Goal: Transaction & Acquisition: Obtain resource

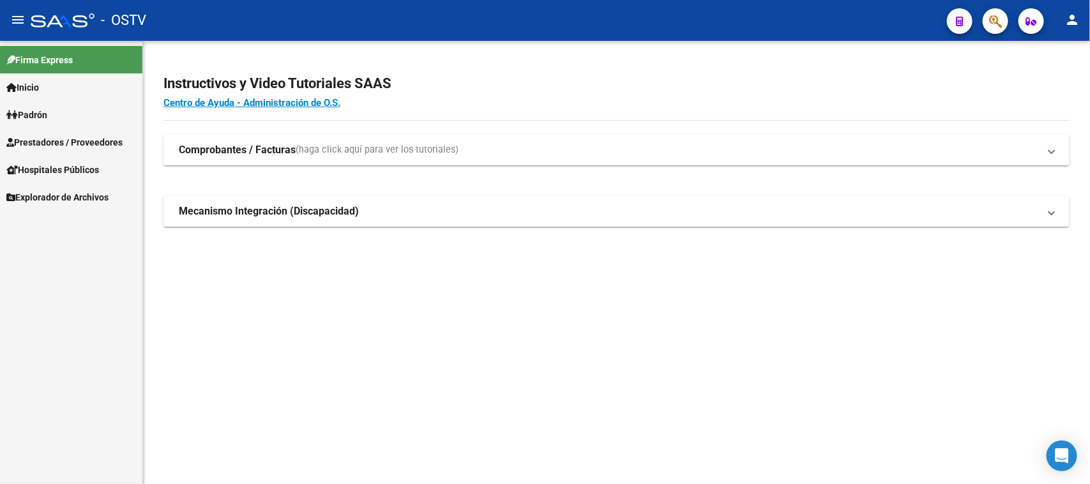
click at [91, 141] on span "Prestadores / Proveedores" at bounding box center [64, 142] width 116 height 14
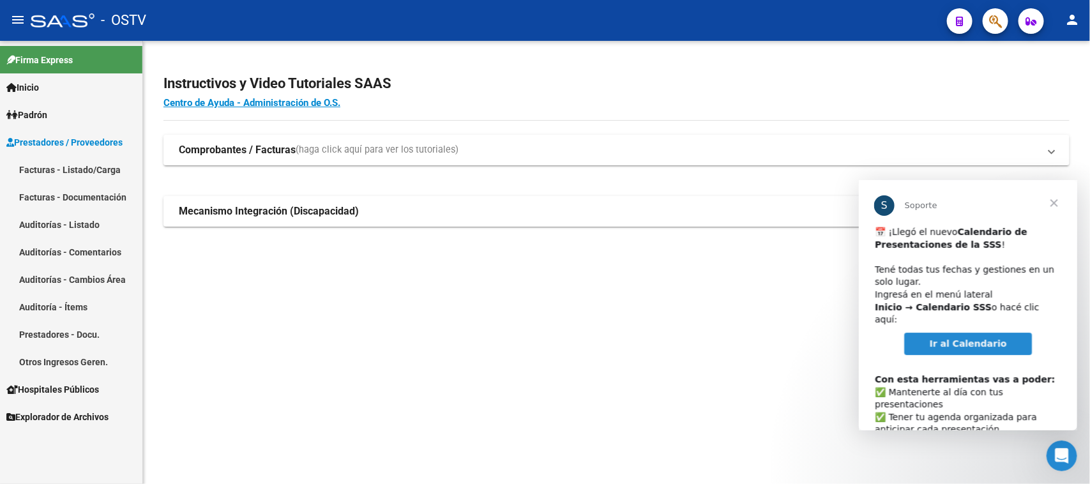
click at [77, 224] on link "Auditorías - Listado" at bounding box center [71, 224] width 142 height 27
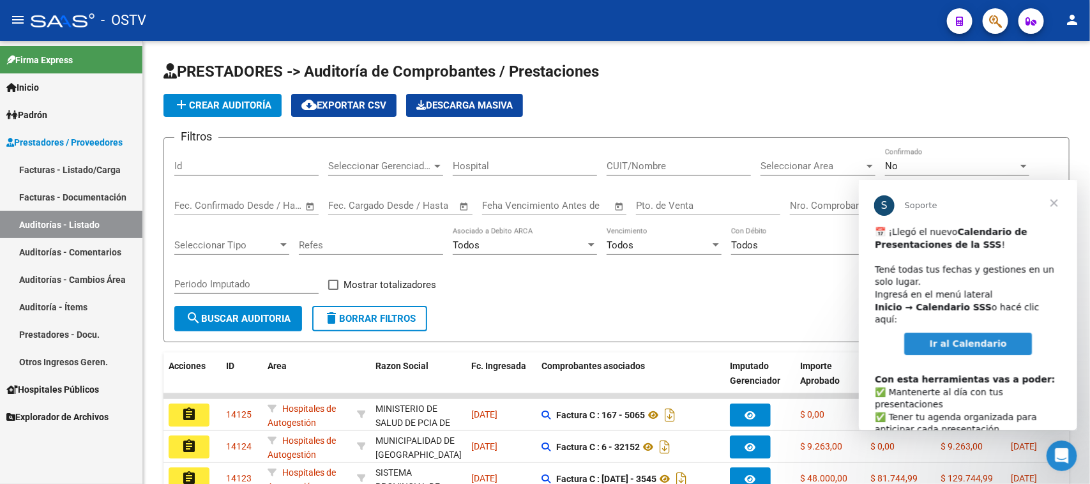
click at [1055, 201] on span "Cerrar" at bounding box center [1054, 203] width 46 height 46
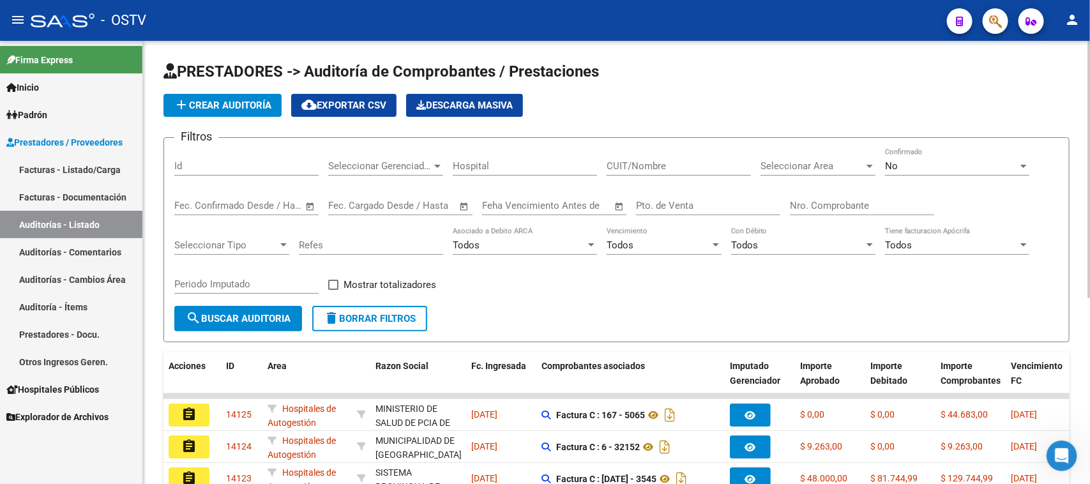
click at [652, 203] on input "Pto. de Venta" at bounding box center [708, 205] width 144 height 11
type input "114"
click at [847, 201] on input "Nro. Comprobante" at bounding box center [862, 205] width 144 height 11
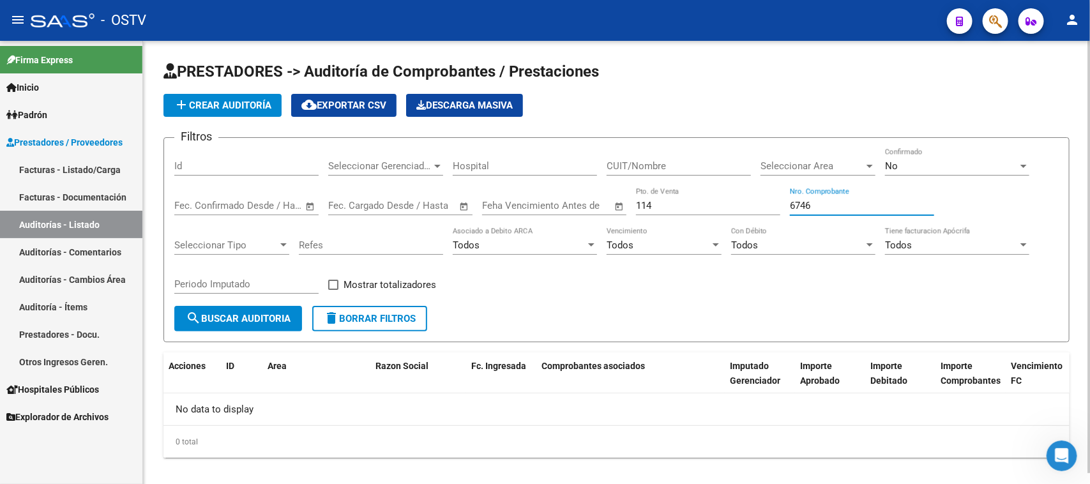
type input "6746"
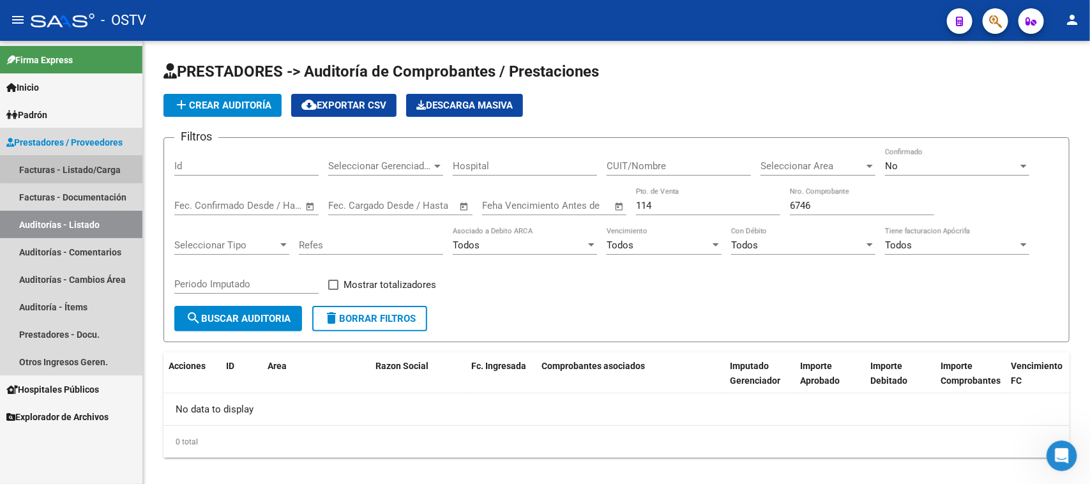
click at [80, 171] on link "Facturas - Listado/Carga" at bounding box center [71, 169] width 142 height 27
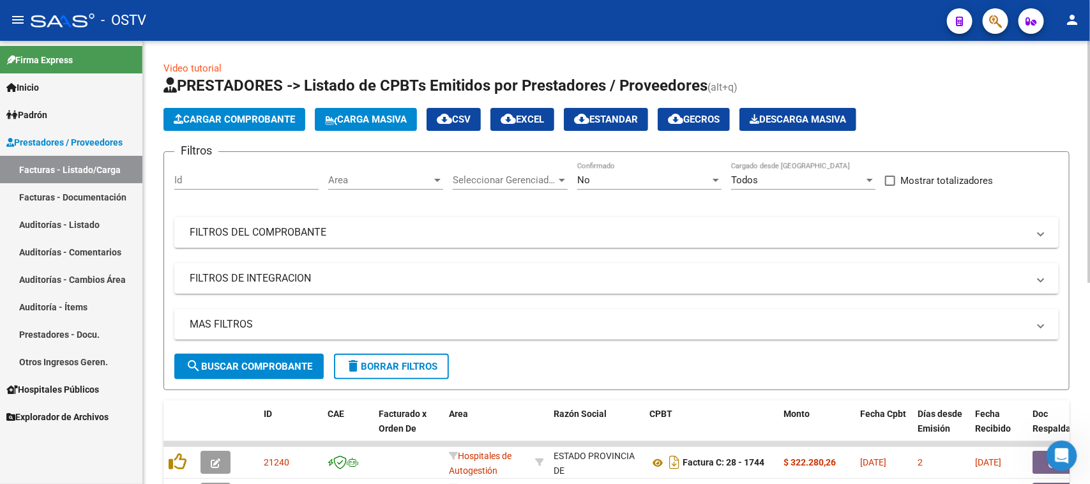
click at [638, 184] on div "No" at bounding box center [643, 179] width 133 height 11
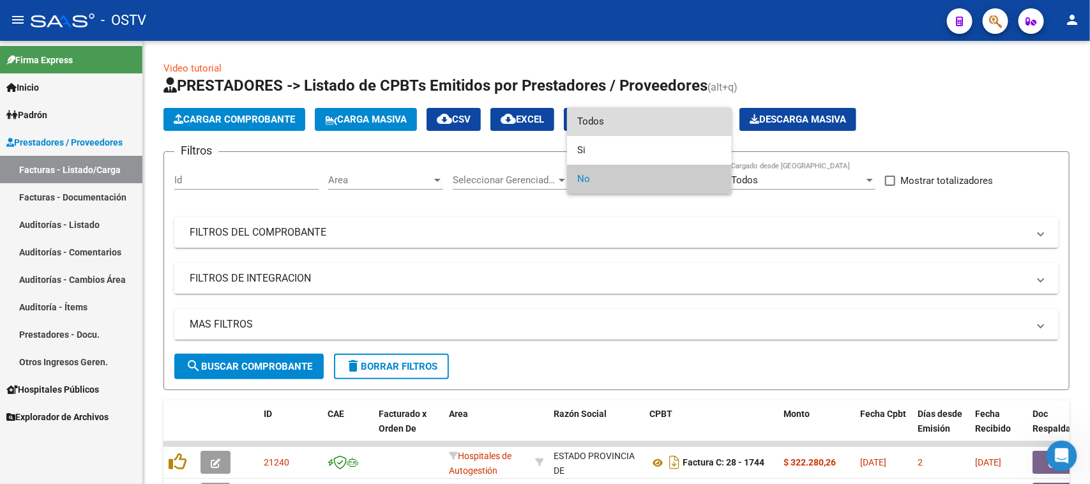
click at [634, 122] on span "Todos" at bounding box center [649, 121] width 144 height 29
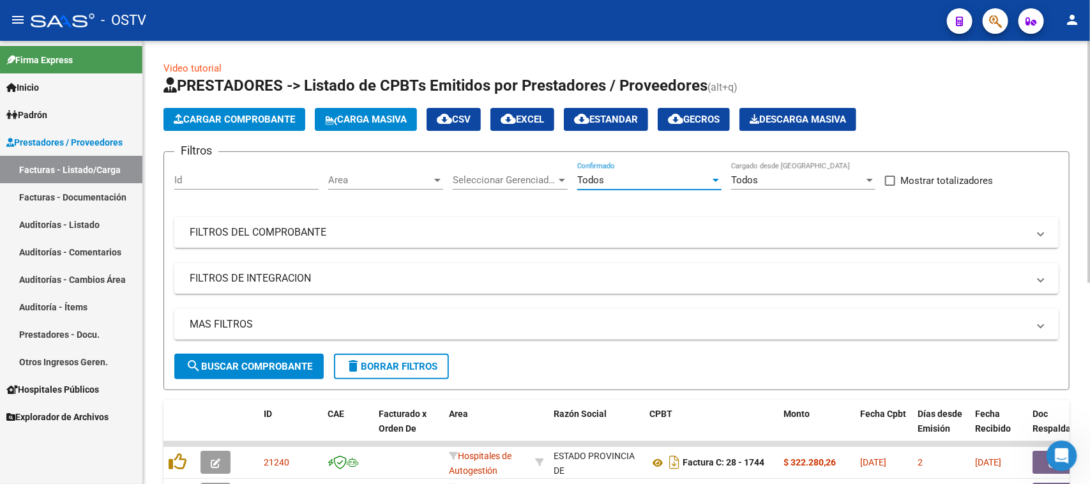
click at [386, 238] on mat-panel-title "FILTROS DEL COMPROBANTE" at bounding box center [609, 232] width 839 height 14
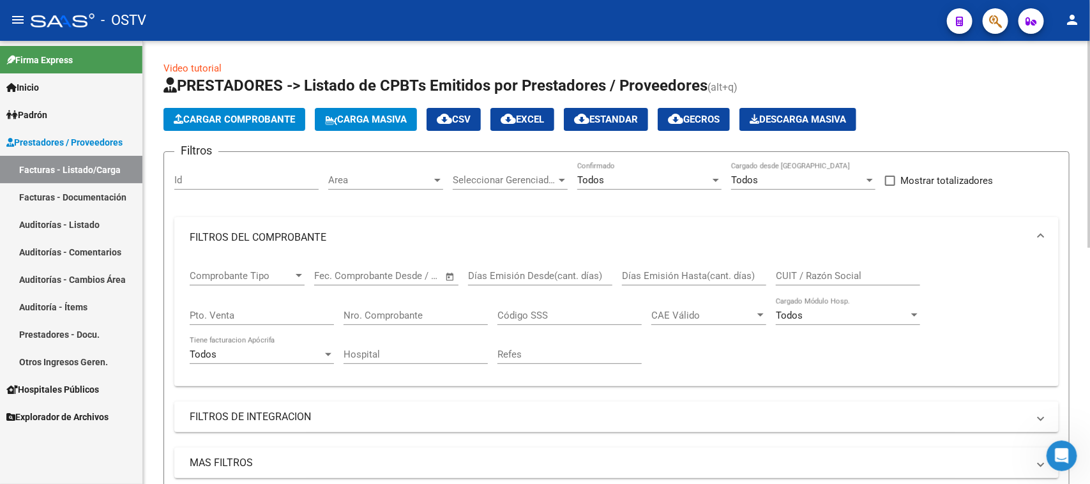
click at [278, 316] on input "Pto. Venta" at bounding box center [262, 315] width 144 height 11
type input "114"
click at [406, 317] on input "Nro. Comprobante" at bounding box center [416, 315] width 144 height 11
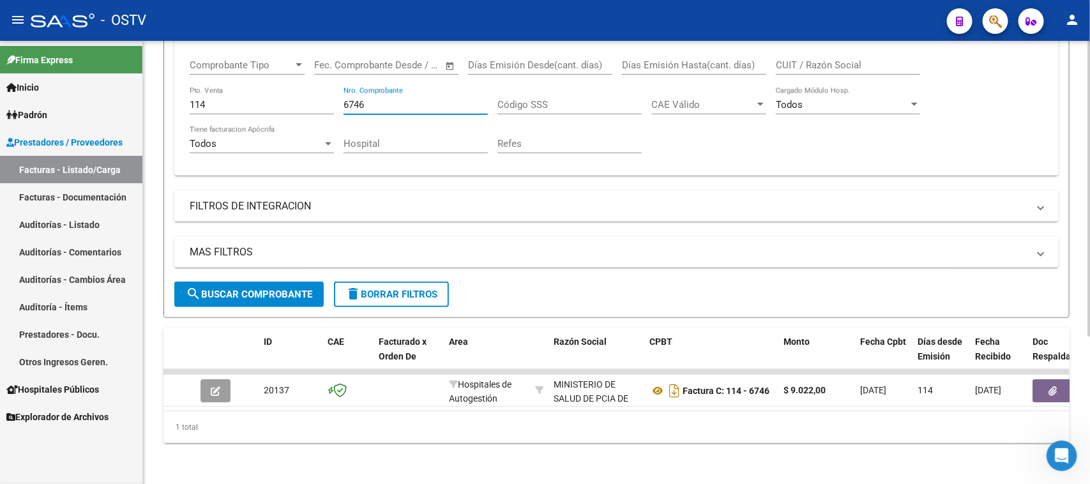
click at [381, 99] on input "6746" at bounding box center [416, 104] width 144 height 11
drag, startPoint x: 383, startPoint y: 91, endPoint x: 323, endPoint y: 93, distance: 60.7
click at [323, 93] on div "Comprobante Tipo Comprobante Tipo Fecha inicio – Fecha fin Fec. Comprobante Des…" at bounding box center [617, 106] width 854 height 118
drag, startPoint x: 367, startPoint y: 89, endPoint x: 323, endPoint y: 91, distance: 44.7
click at [323, 91] on div "Comprobante Tipo Comprobante Tipo Fecha inicio – Fecha fin Fec. Comprobante Des…" at bounding box center [617, 106] width 854 height 118
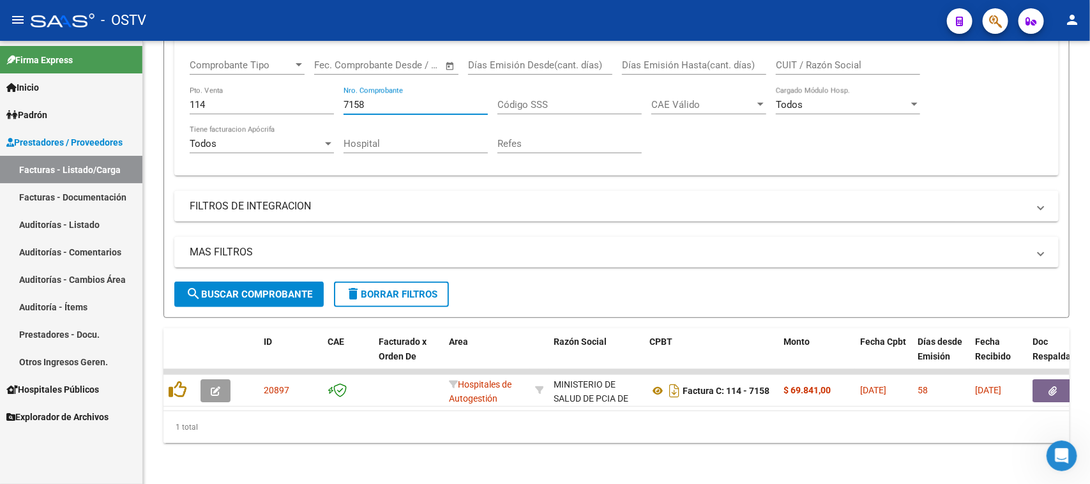
type input "7158"
click at [151, 89] on div "Video tutorial PRESTADORES -> Listado de CPBTs Emitidos por Prestadores / Prove…" at bounding box center [616, 157] width 947 height 654
type input "100"
drag, startPoint x: 374, startPoint y: 96, endPoint x: 321, endPoint y: 96, distance: 53.0
click at [321, 96] on div "Comprobante Tipo Comprobante Tipo Fecha inicio – Fecha fin Fec. Comprobante Des…" at bounding box center [617, 106] width 854 height 118
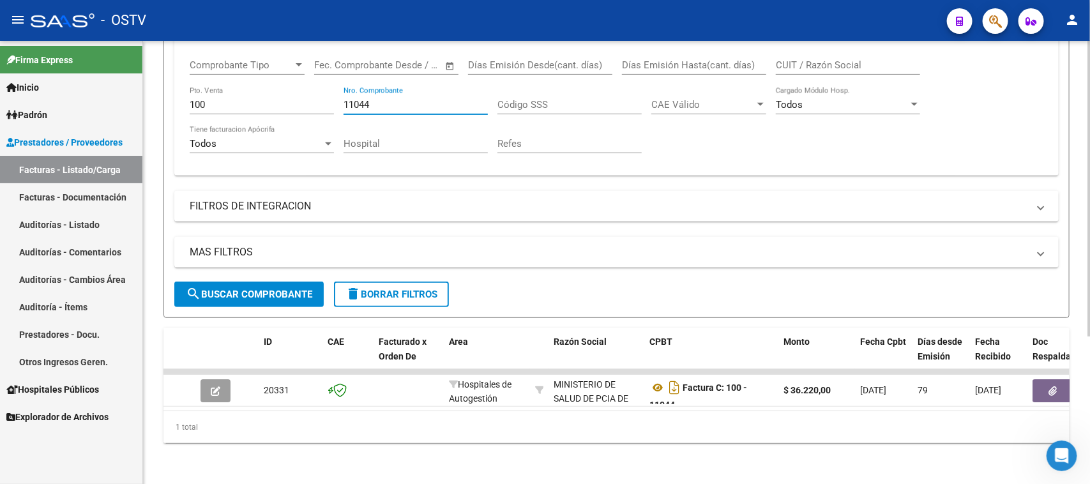
drag, startPoint x: 382, startPoint y: 88, endPoint x: 324, endPoint y: 82, distance: 58.4
click at [326, 84] on div "Comprobante Tipo Comprobante Tipo Fecha inicio – Fecha fin Fec. Comprobante Des…" at bounding box center [617, 106] width 854 height 118
type input "11118"
click at [65, 222] on link "Auditorías - Listado" at bounding box center [71, 224] width 142 height 27
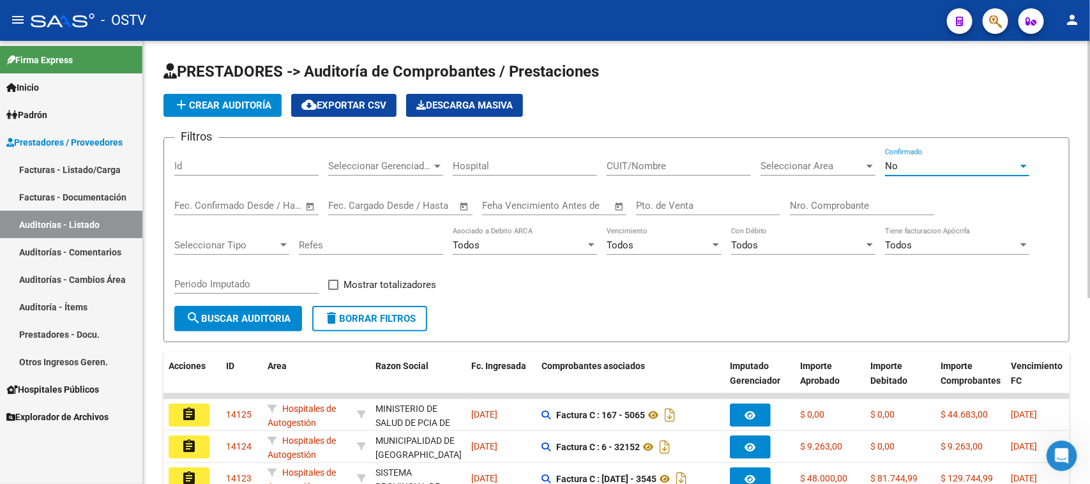
click at [959, 164] on div "No" at bounding box center [951, 165] width 133 height 11
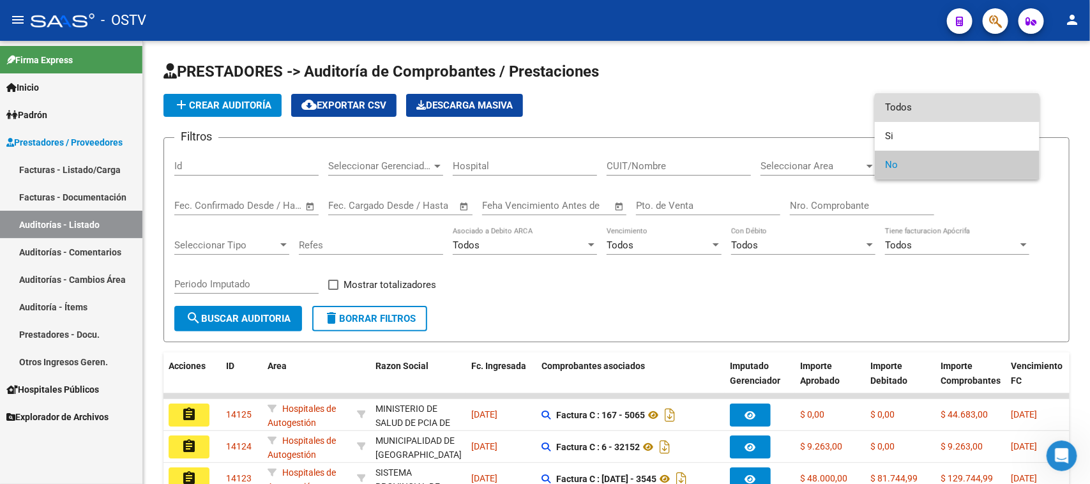
click at [953, 107] on span "Todos" at bounding box center [957, 107] width 144 height 29
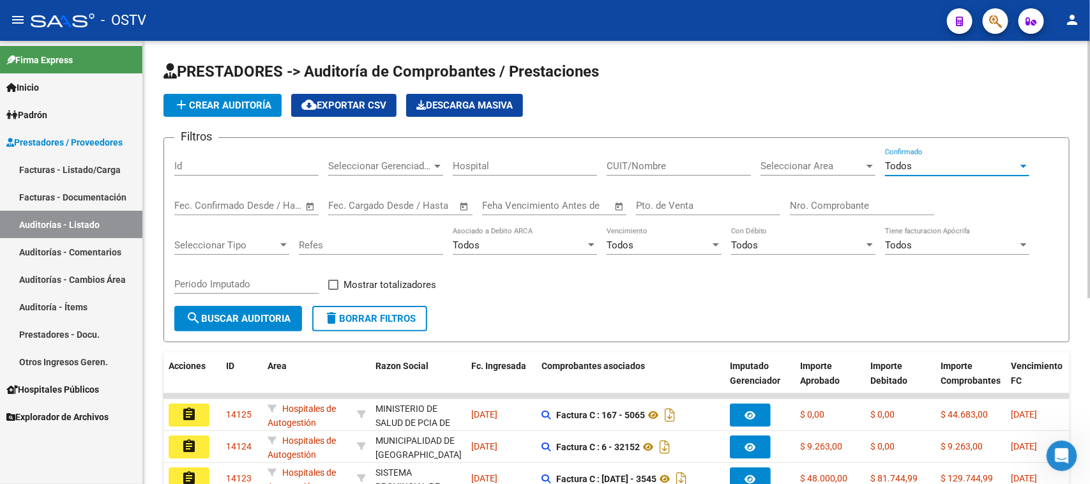
click at [655, 197] on div "Pto. de Venta" at bounding box center [708, 201] width 144 height 27
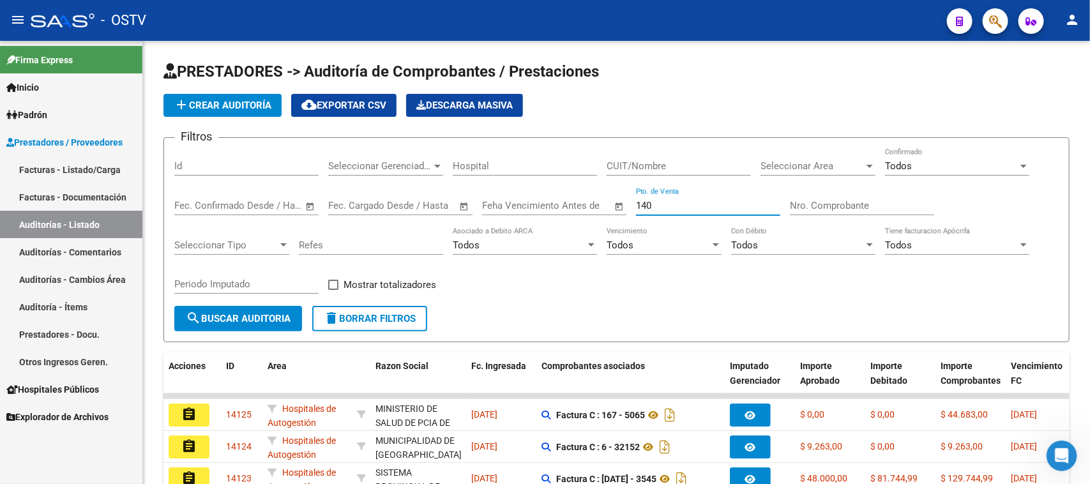
type input "140"
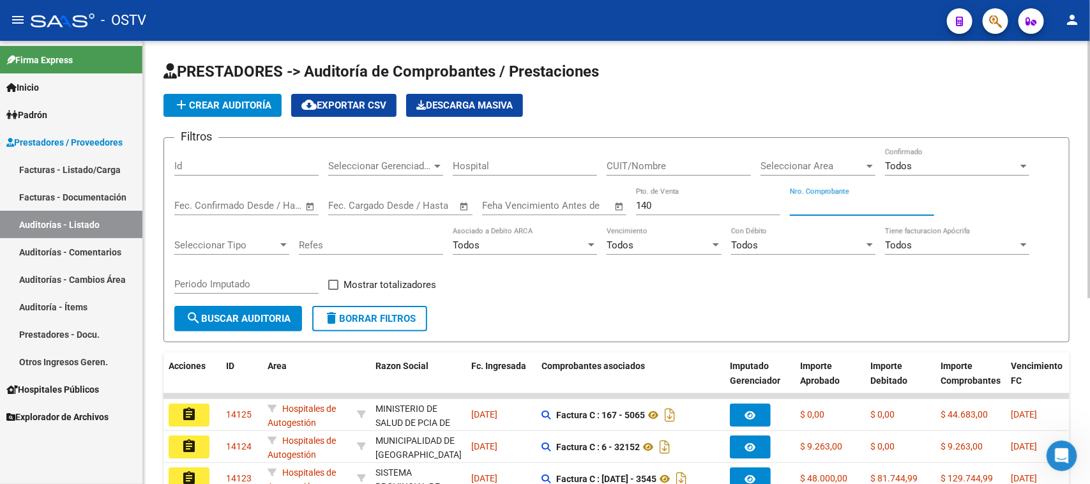
click at [850, 201] on input "Nro. Comprobante" at bounding box center [862, 205] width 144 height 11
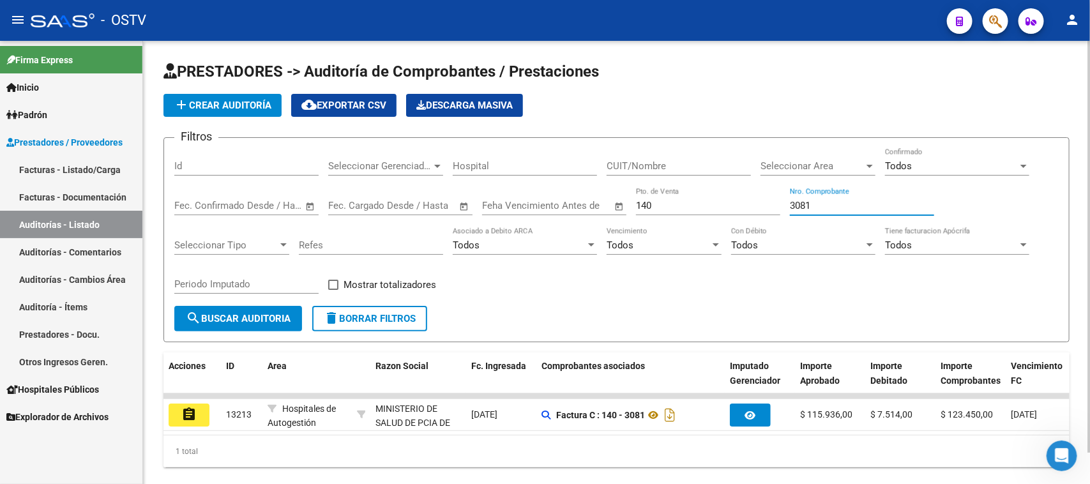
click at [848, 205] on input "3081" at bounding box center [862, 205] width 144 height 11
drag, startPoint x: 827, startPoint y: 205, endPoint x: 772, endPoint y: 201, distance: 55.7
click at [772, 203] on div "Filtros Id Seleccionar Gerenciador Seleccionar Gerenciador Hospital CUIT/Nombre…" at bounding box center [616, 227] width 885 height 158
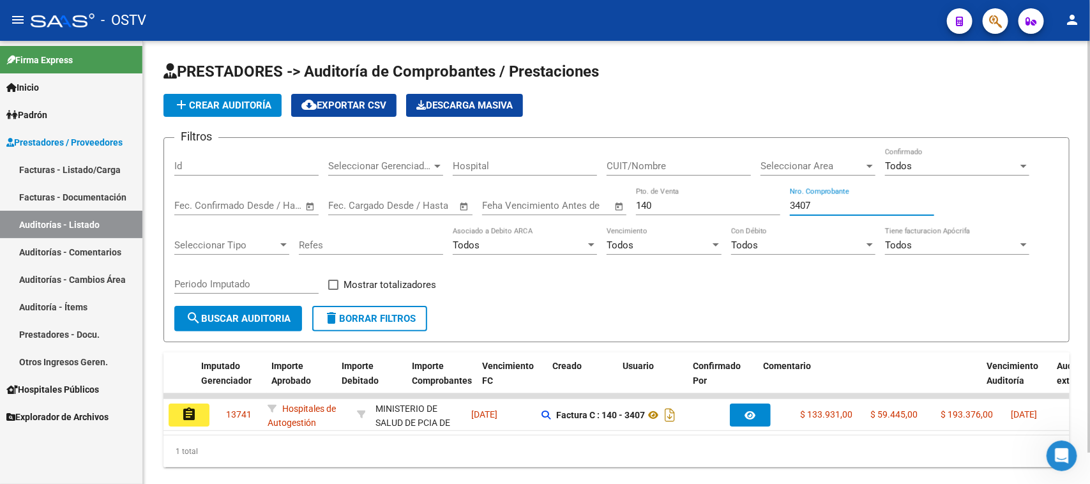
scroll to position [0, 528]
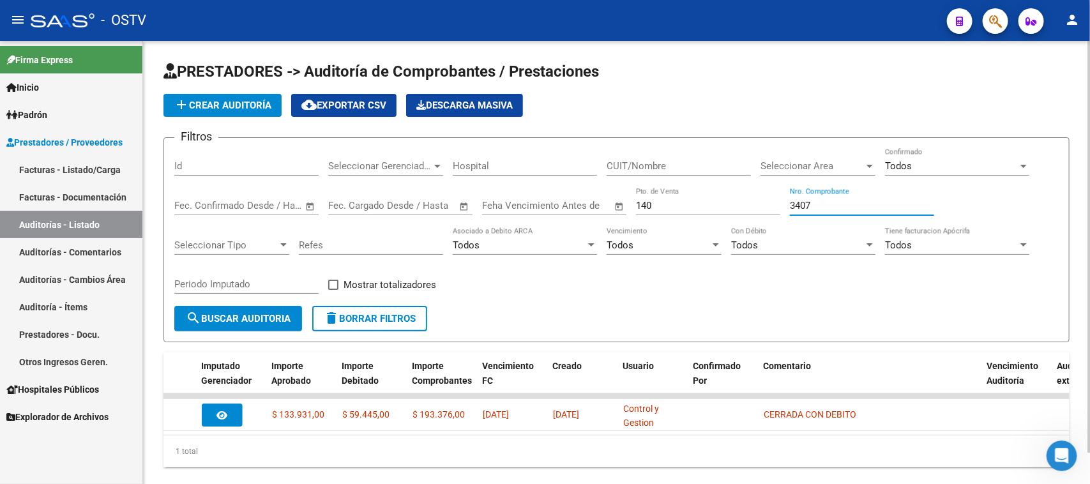
drag, startPoint x: 813, startPoint y: 202, endPoint x: 767, endPoint y: 204, distance: 46.1
click at [767, 204] on div "Filtros Id Seleccionar Gerenciador Seleccionar Gerenciador Hospital CUIT/Nombre…" at bounding box center [616, 227] width 885 height 158
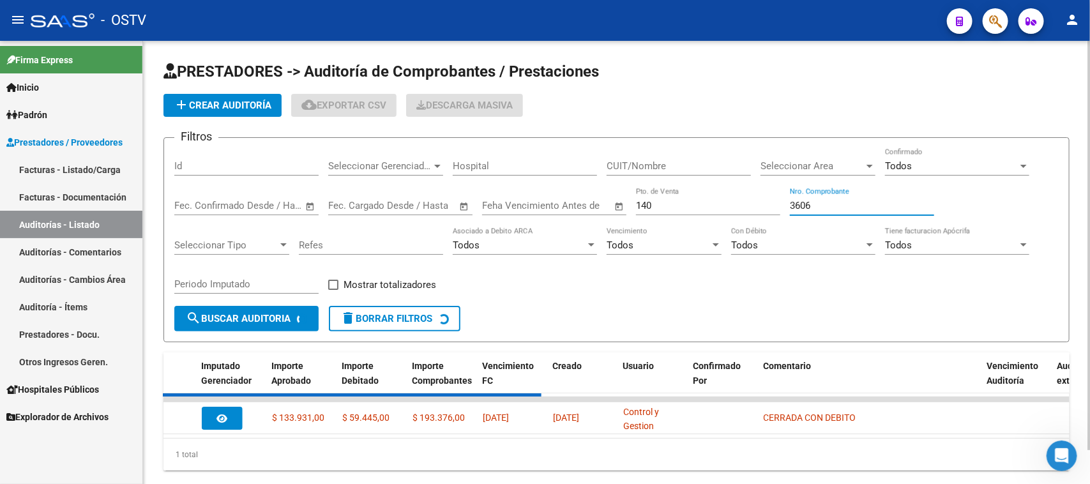
scroll to position [0, 0]
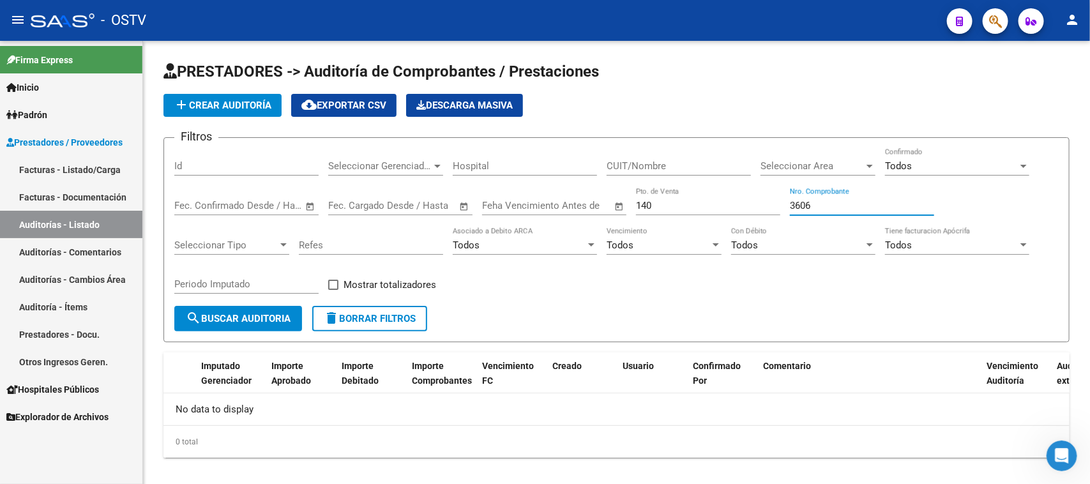
type input "3606"
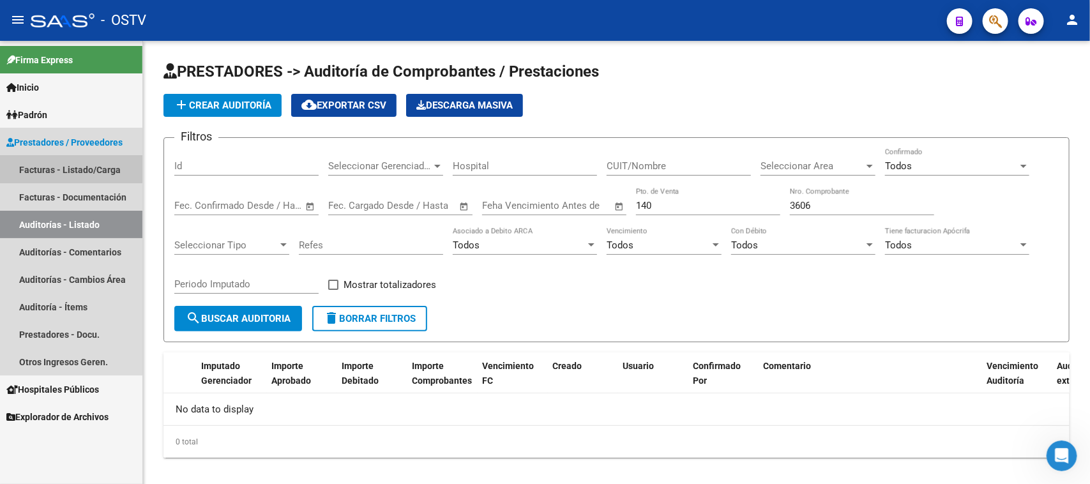
click at [57, 165] on link "Facturas - Listado/Carga" at bounding box center [71, 169] width 142 height 27
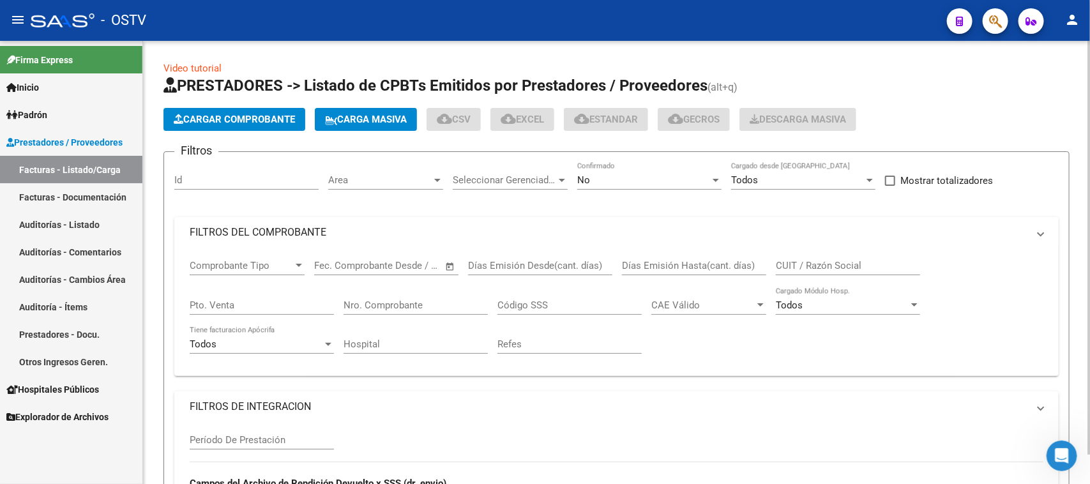
click at [466, 231] on mat-panel-title "FILTROS DEL COMPROBANTE" at bounding box center [609, 232] width 839 height 14
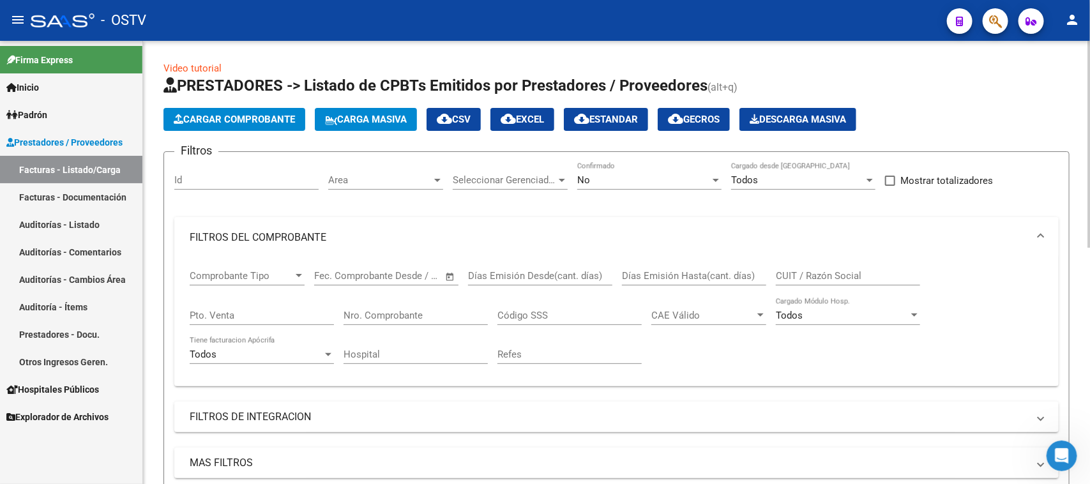
click at [466, 240] on mat-panel-title "FILTROS DEL COMPROBANTE" at bounding box center [609, 238] width 839 height 14
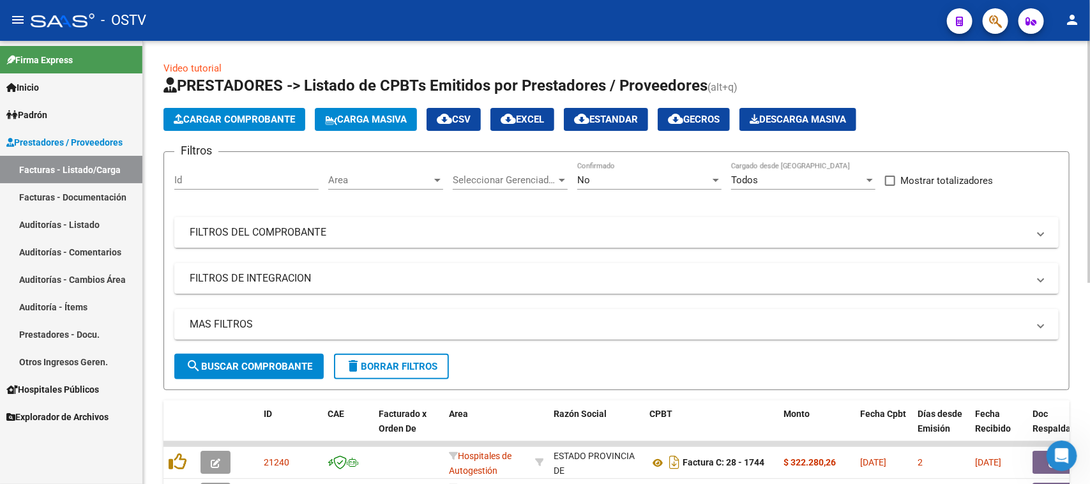
click at [413, 240] on mat-expansion-panel-header "FILTROS DEL COMPROBANTE" at bounding box center [616, 232] width 885 height 31
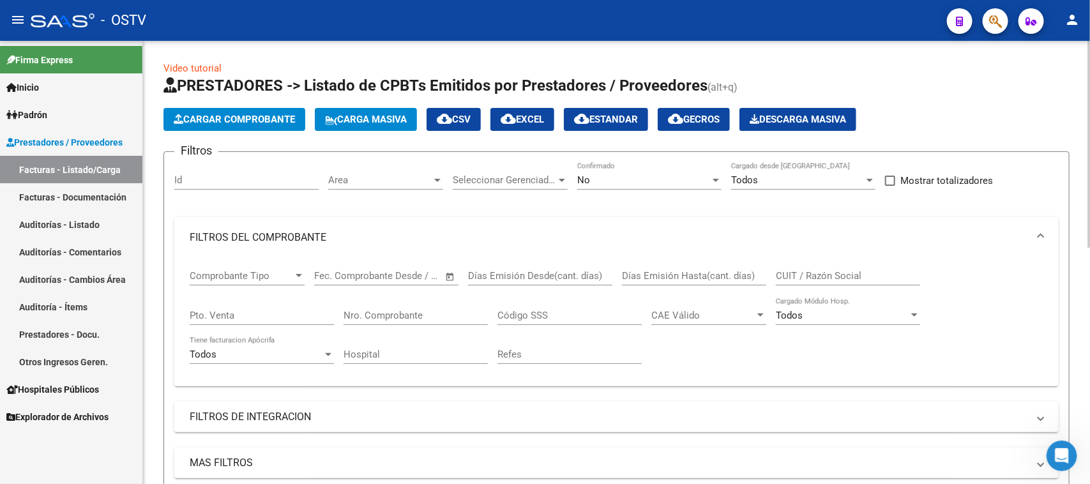
click at [268, 317] on input "Pto. Venta" at bounding box center [262, 315] width 144 height 11
type input "140"
click at [362, 310] on input "Nro. Comprobante" at bounding box center [416, 315] width 144 height 11
type input "3606"
click at [606, 179] on div "No" at bounding box center [643, 179] width 133 height 11
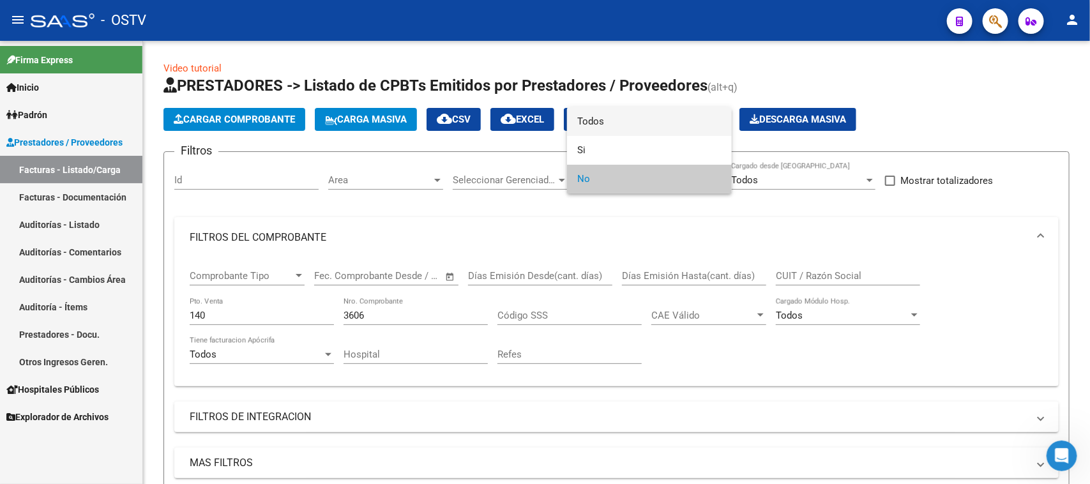
click at [612, 114] on span "Todos" at bounding box center [649, 121] width 144 height 29
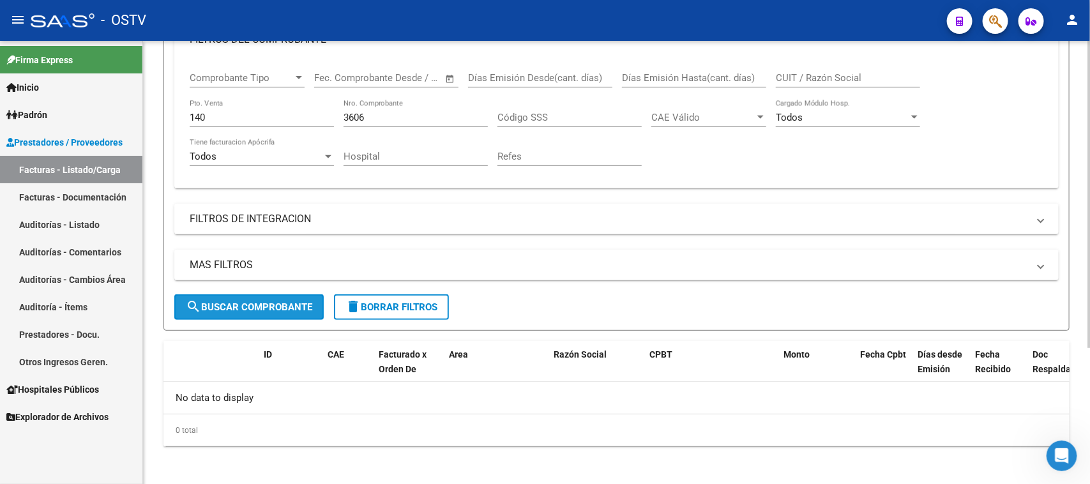
click at [263, 302] on span "search Buscar Comprobante" at bounding box center [249, 307] width 126 height 11
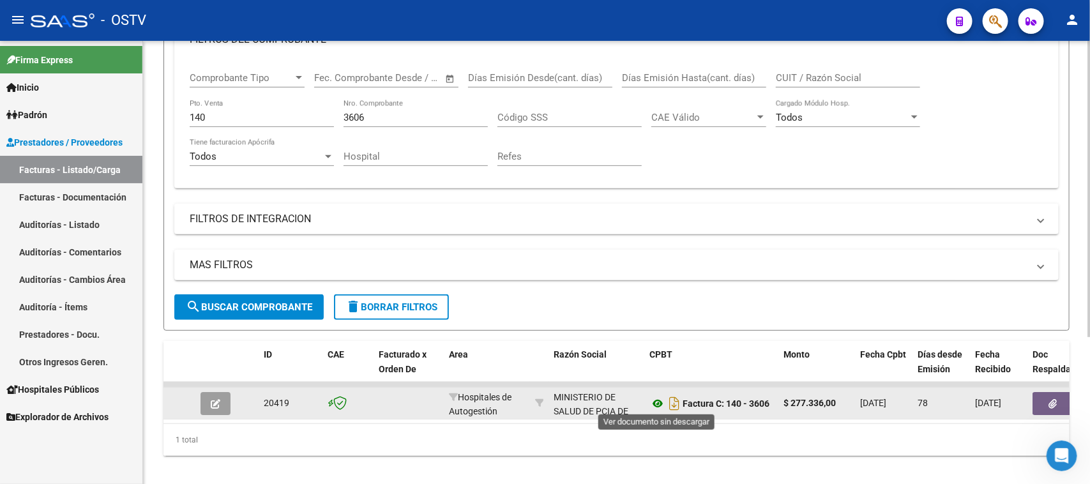
click at [659, 401] on icon at bounding box center [658, 403] width 17 height 15
